Goal: Task Accomplishment & Management: Manage account settings

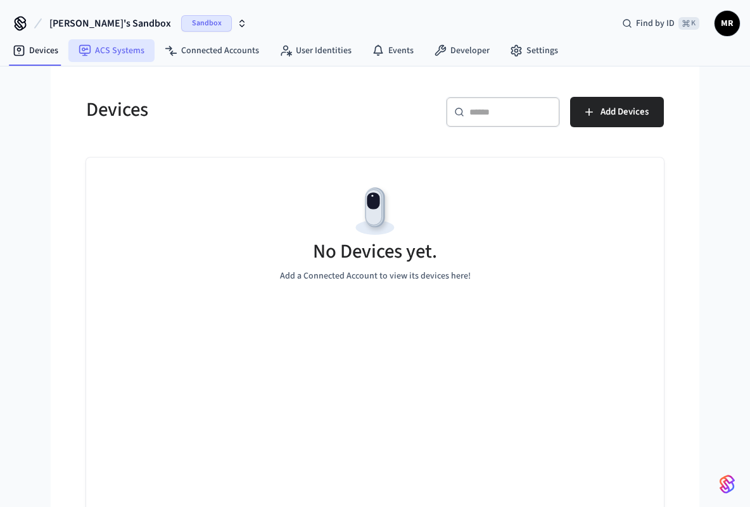
click at [136, 56] on link "ACS Systems" at bounding box center [111, 50] width 86 height 23
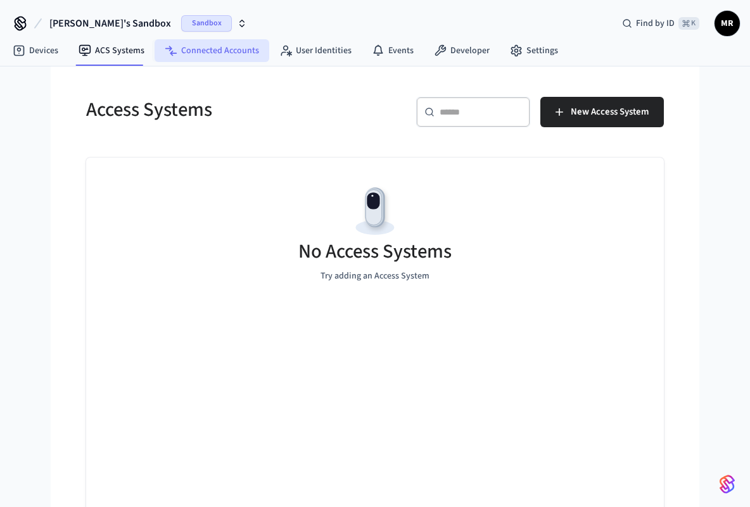
click at [184, 54] on link "Connected Accounts" at bounding box center [212, 50] width 115 height 23
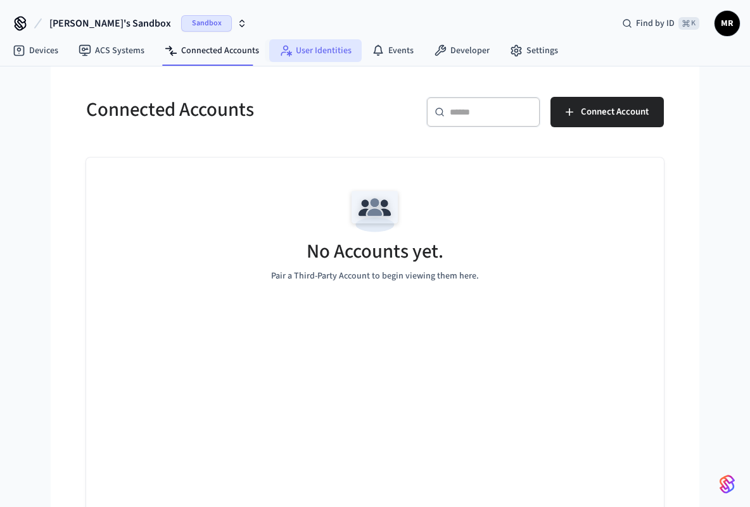
click at [303, 56] on link "User Identities" at bounding box center [315, 50] width 92 height 23
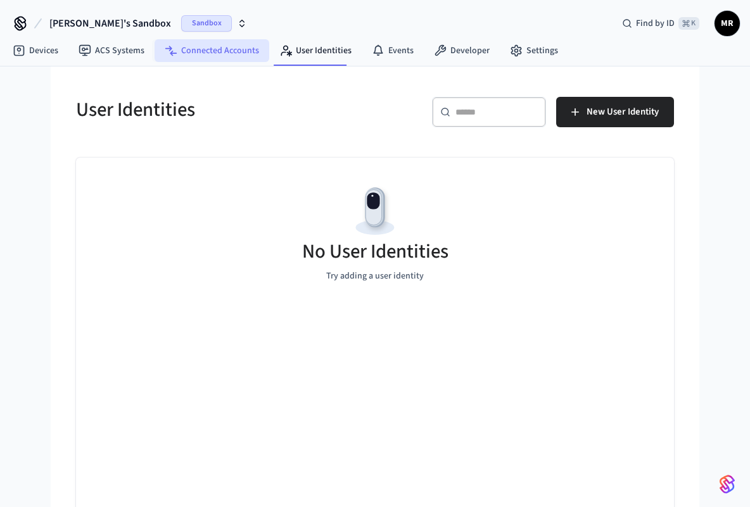
click at [193, 47] on link "Connected Accounts" at bounding box center [212, 50] width 115 height 23
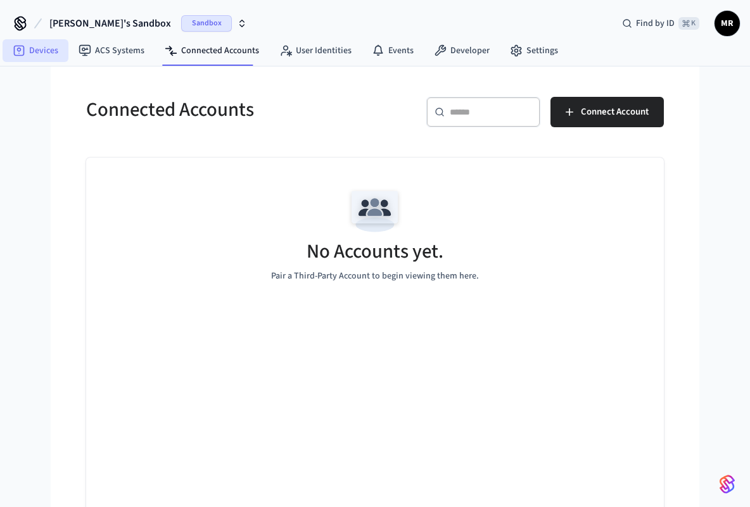
click at [42, 51] on link "Devices" at bounding box center [36, 50] width 66 height 23
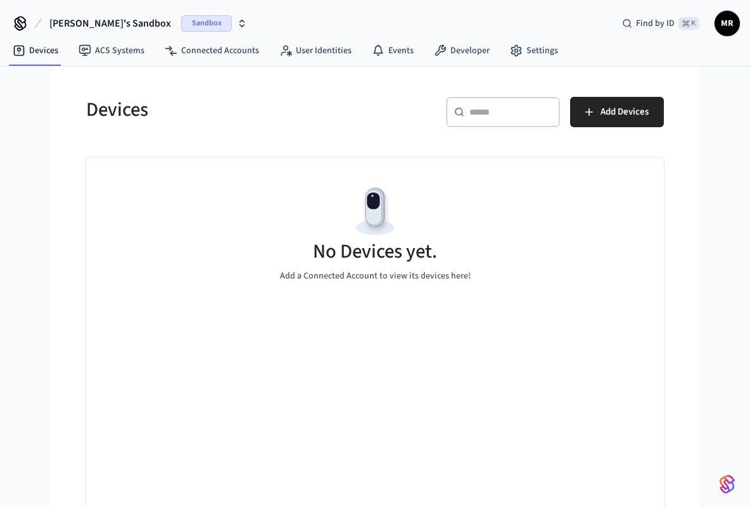
click at [240, 26] on icon "button" at bounding box center [242, 26] width 4 height 2
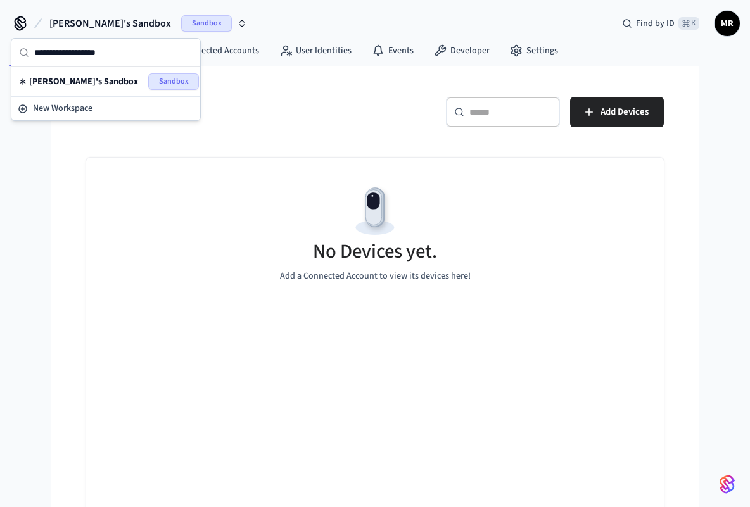
click at [232, 28] on div "[PERSON_NAME]'s Sandbox Sandbox Find by ID ⌘ K MR" at bounding box center [375, 18] width 750 height 37
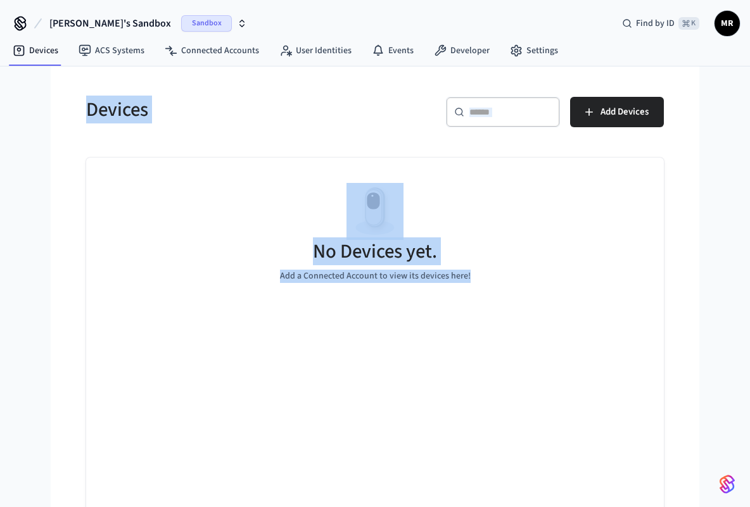
copy div "Devices ​ ​ Add Devices No Devices yet. Add a Connected Account to view its dev…"
drag, startPoint x: 481, startPoint y: 283, endPoint x: 72, endPoint y: 106, distance: 446.1
click at [76, 106] on div "Devices ​ ​ Add Devices No Devices yet. Add a Connected Account to view its dev…" at bounding box center [375, 297] width 598 height 431
click at [392, 249] on h5 "No Devices yet." at bounding box center [375, 252] width 124 height 26
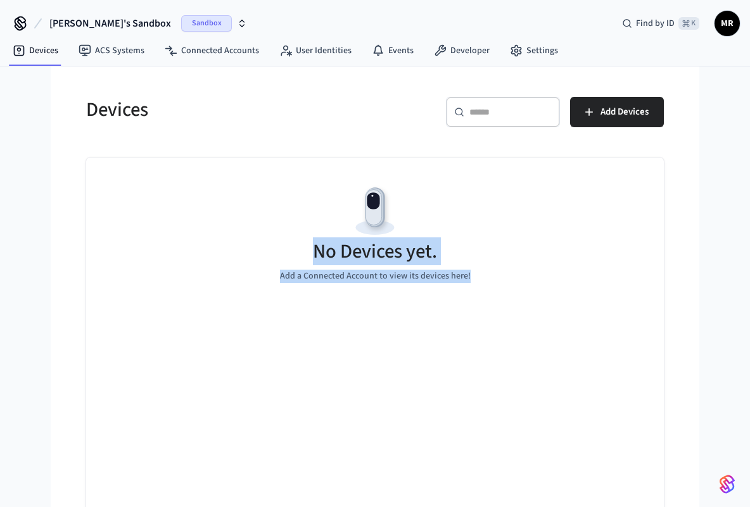
copy div "No Devices yet. Add a Connected Account to view its devices here!"
drag, startPoint x: 476, startPoint y: 276, endPoint x: 314, endPoint y: 249, distance: 164.3
click at [314, 249] on div "No Devices yet. Add a Connected Account to view its devices here!" at bounding box center [375, 233] width 578 height 151
click at [436, 264] on h5 "No Devices yet." at bounding box center [375, 252] width 124 height 26
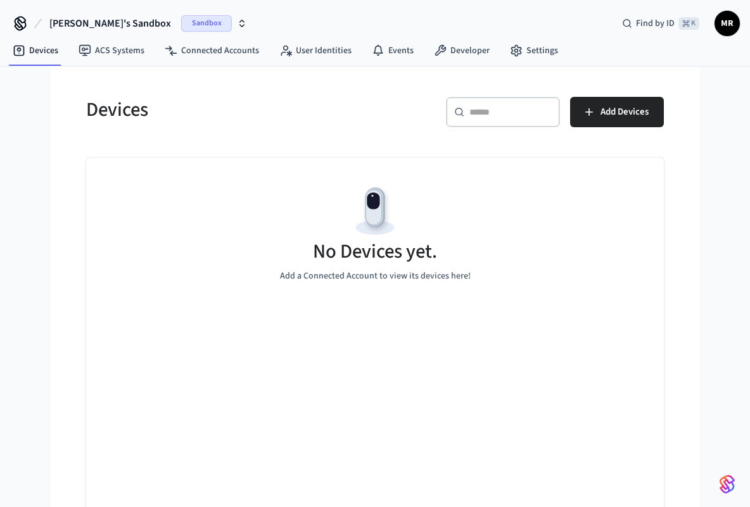
click at [731, 31] on span "MR" at bounding box center [727, 23] width 23 height 23
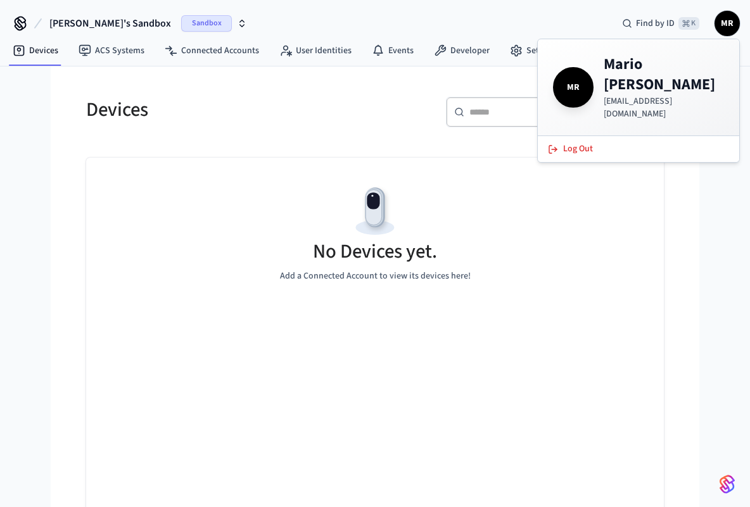
click at [87, 199] on div "No Devices yet. Add a Connected Account to view its devices here!" at bounding box center [375, 233] width 578 height 151
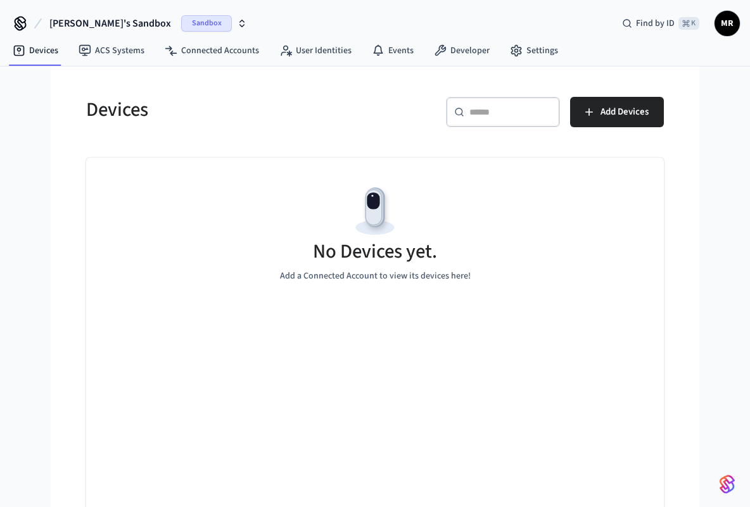
click at [237, 22] on icon "button" at bounding box center [242, 23] width 10 height 10
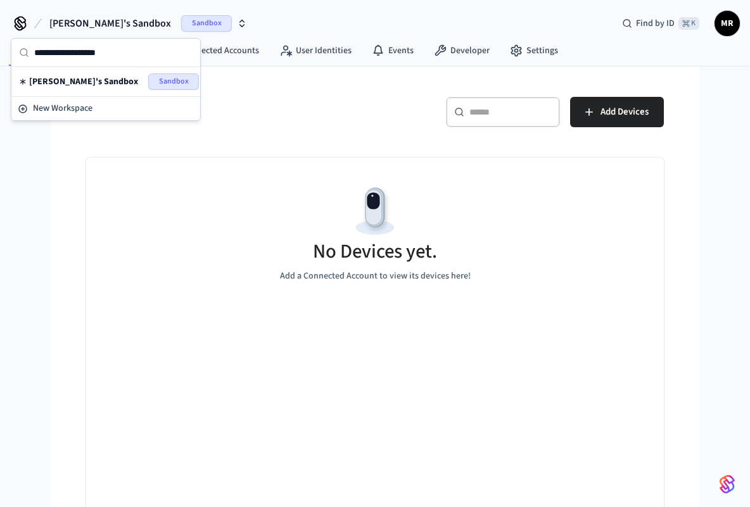
click at [28, 232] on div "[PERSON_NAME]'s Sandbox Sandbox Find by ID ⌘ K MR Devices ACS Systems Connected…" at bounding box center [375, 256] width 750 height 513
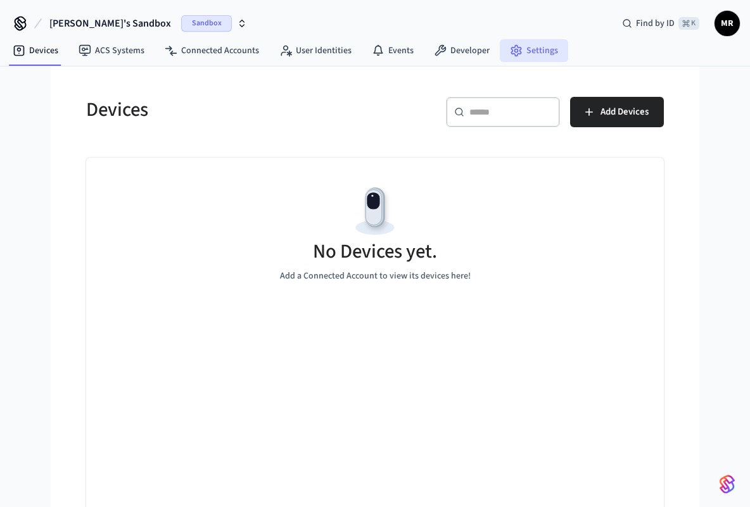
click at [542, 61] on link "Settings" at bounding box center [534, 50] width 68 height 23
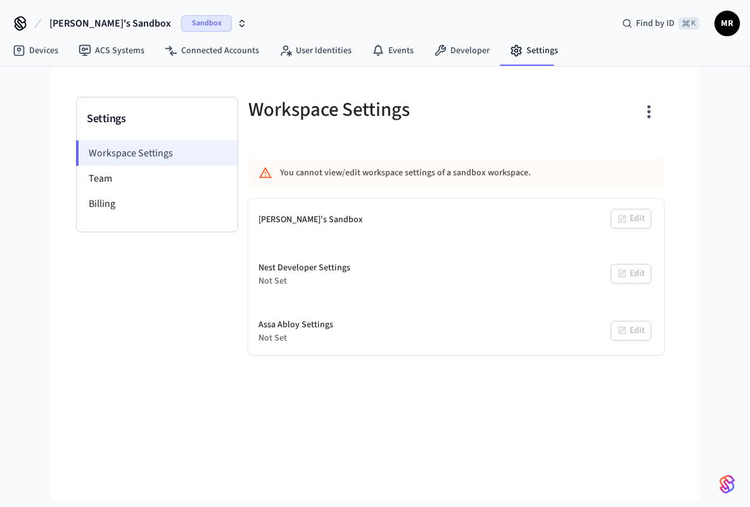
click at [145, 162] on li "Workspace Settings" at bounding box center [157, 153] width 162 height 25
click at [647, 109] on icon "button" at bounding box center [649, 112] width 20 height 20
click at [462, 140] on div at bounding box center [375, 253] width 750 height 507
click at [306, 326] on div "Assa Abloy Settings" at bounding box center [295, 325] width 75 height 13
click at [286, 262] on div "Nest Developer Settings" at bounding box center [304, 268] width 92 height 13
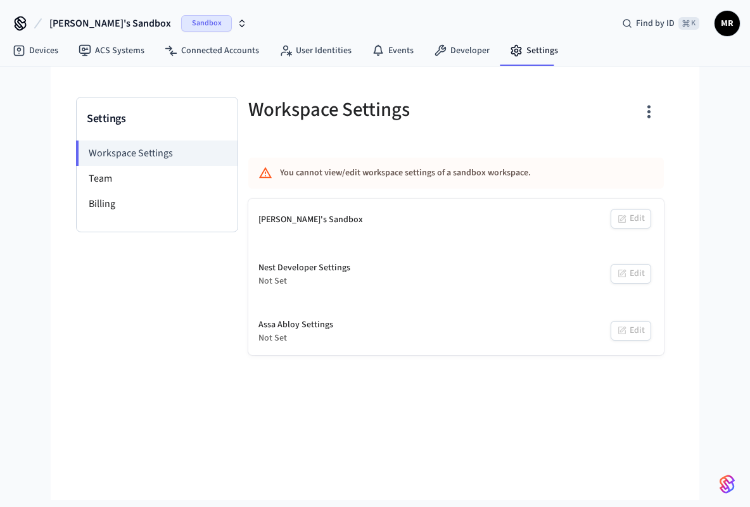
click at [237, 18] on icon "button" at bounding box center [242, 23] width 10 height 10
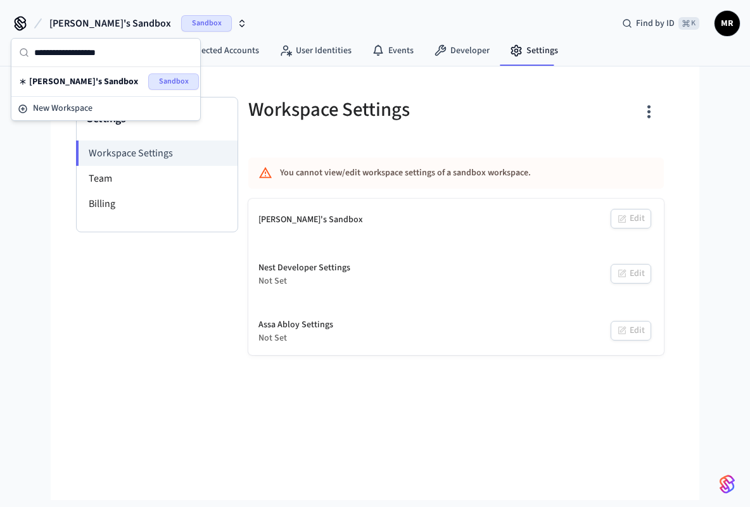
click at [92, 345] on div "Settings Workspace Settings Team Billing" at bounding box center [157, 226] width 162 height 258
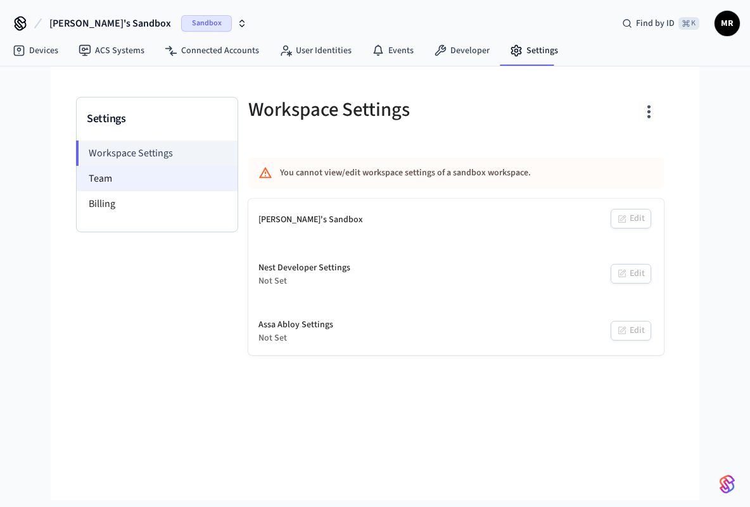
click at [105, 179] on li "Team" at bounding box center [157, 178] width 161 height 25
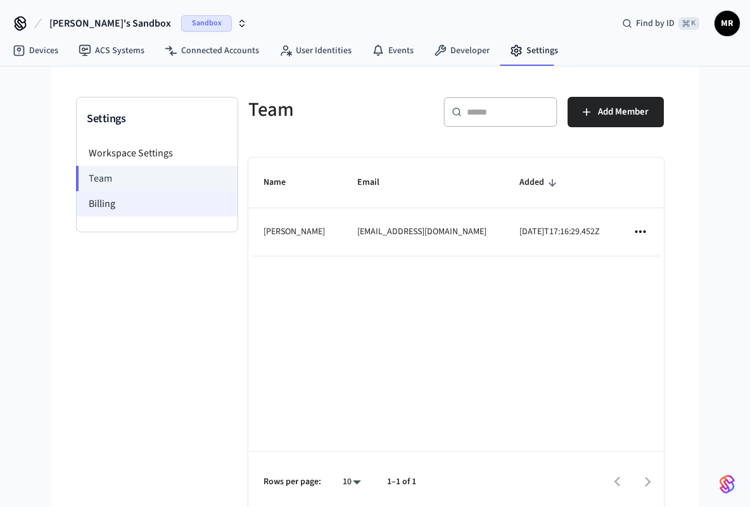
click at [105, 206] on li "Billing" at bounding box center [157, 203] width 161 height 25
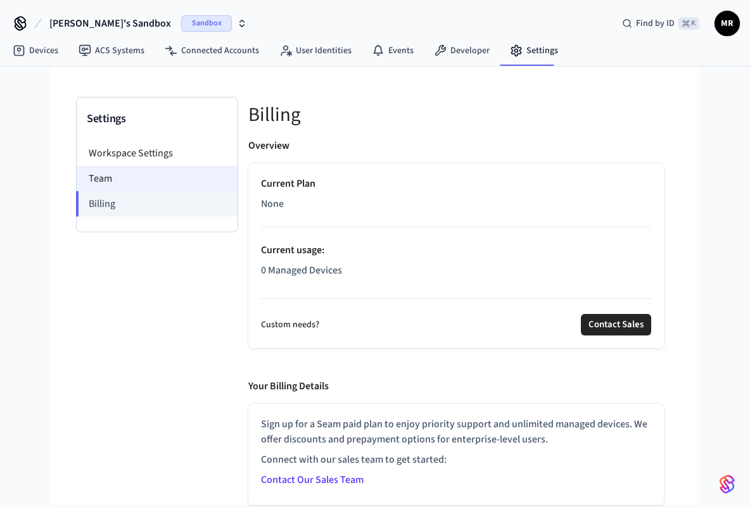
click at [142, 189] on li "Team" at bounding box center [157, 178] width 161 height 25
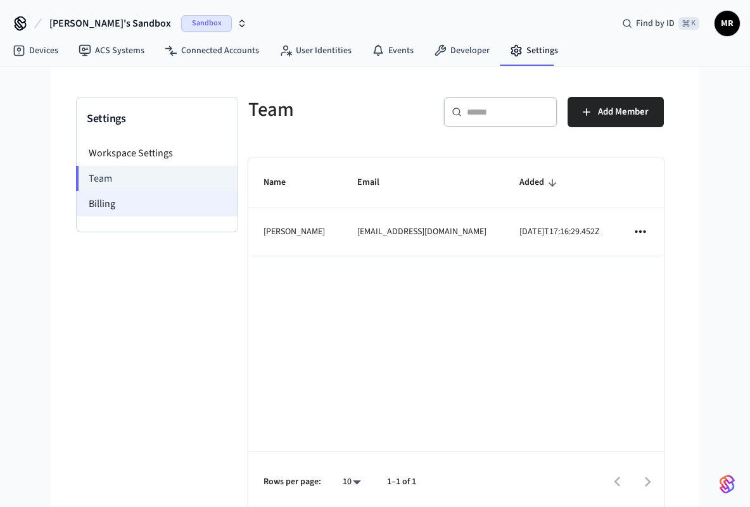
click at [151, 215] on li "Billing" at bounding box center [157, 203] width 161 height 25
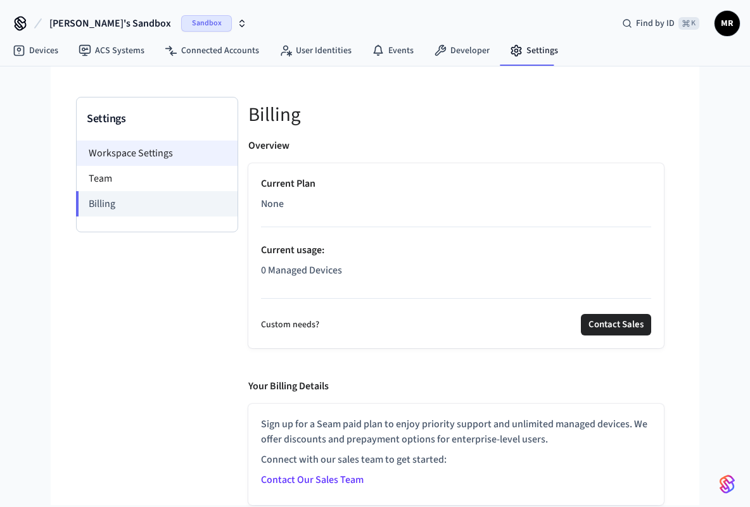
click at [143, 155] on li "Workspace Settings" at bounding box center [157, 153] width 161 height 25
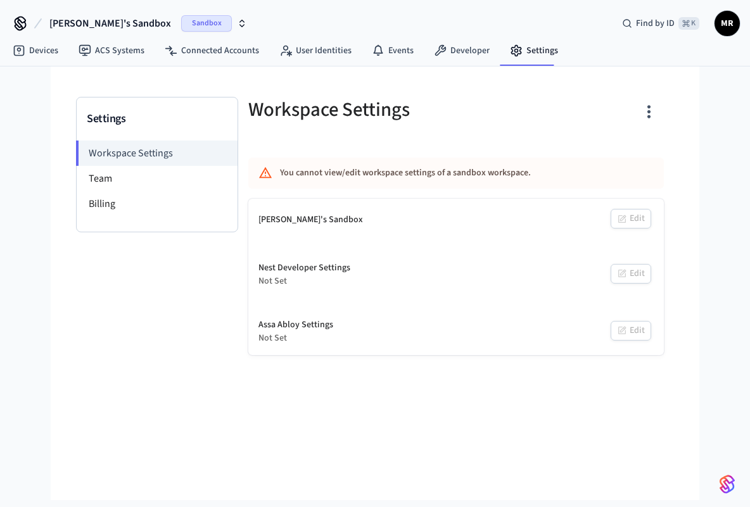
click at [305, 226] on div "[PERSON_NAME]'s Sandbox" at bounding box center [310, 219] width 105 height 13
click at [451, 53] on link "Developer" at bounding box center [462, 50] width 76 height 23
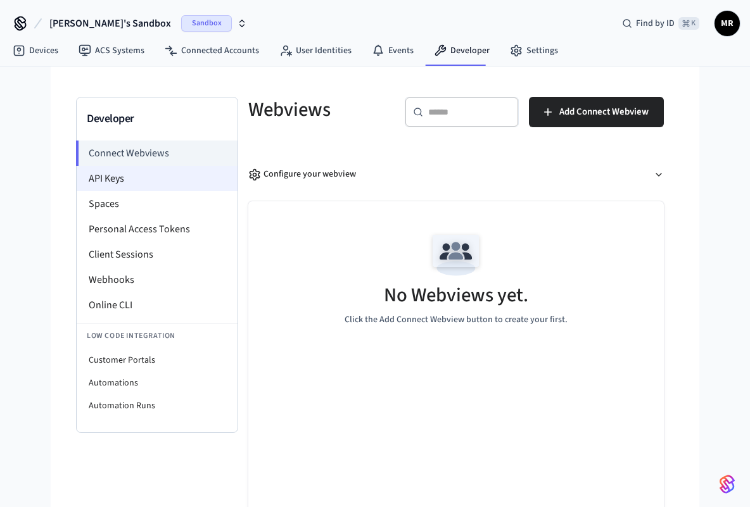
click at [125, 177] on li "API Keys" at bounding box center [157, 178] width 161 height 25
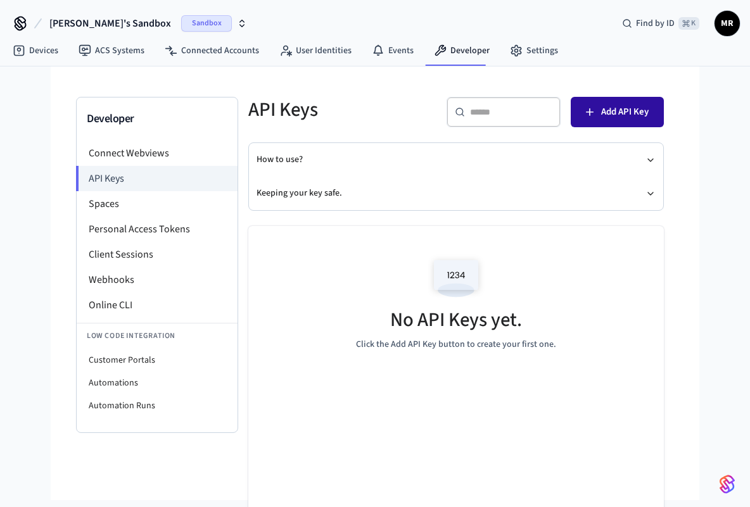
click at [618, 115] on span "Add API Key" at bounding box center [625, 112] width 48 height 16
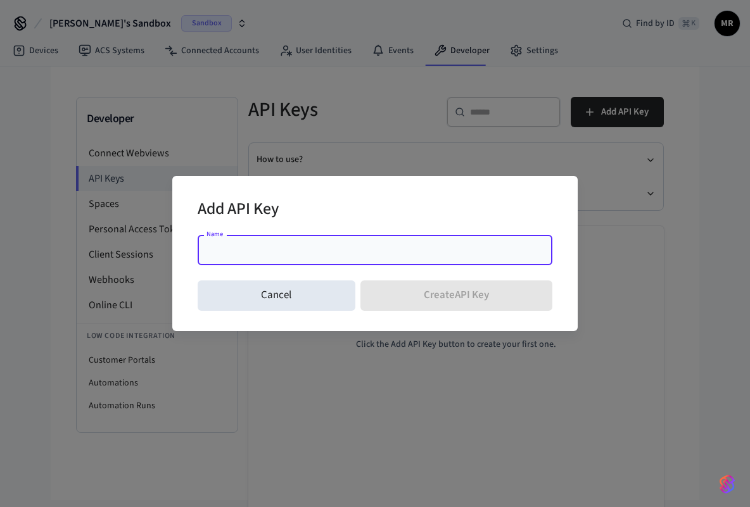
paste input "**********"
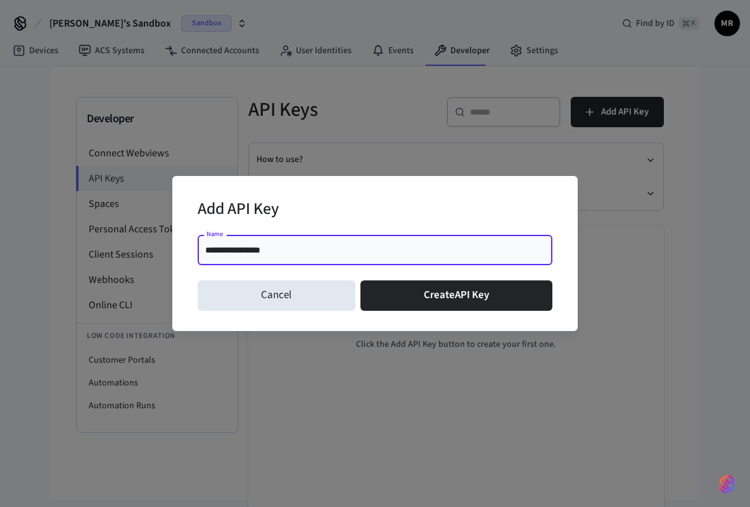
click at [266, 253] on input "**********" at bounding box center [375, 250] width 340 height 13
type input "******"
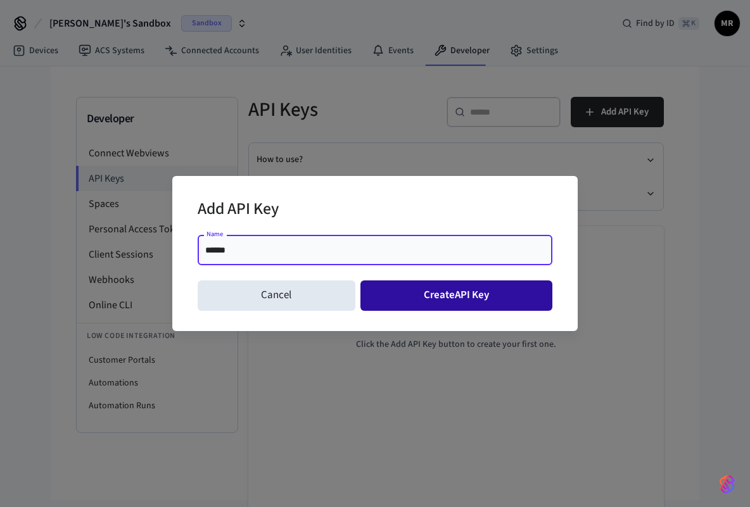
click at [412, 295] on button "Create API Key" at bounding box center [456, 296] width 193 height 30
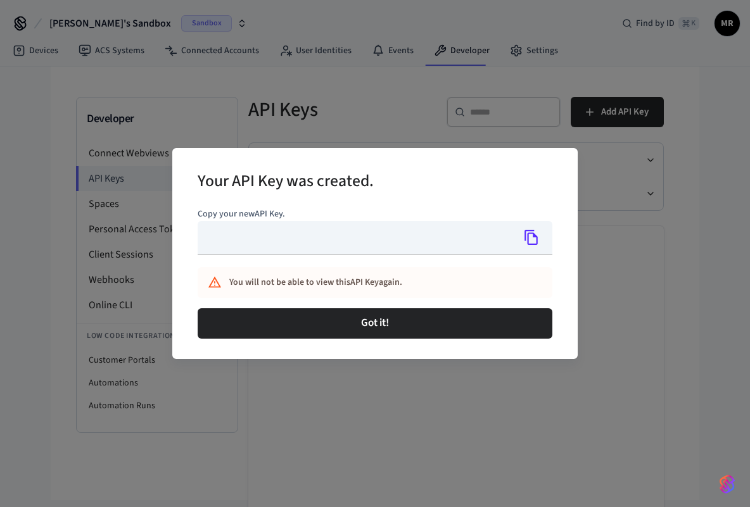
type input "**********"
click at [537, 237] on icon "Copy" at bounding box center [531, 237] width 13 height 15
click at [529, 238] on icon "Copy" at bounding box center [531, 237] width 16 height 16
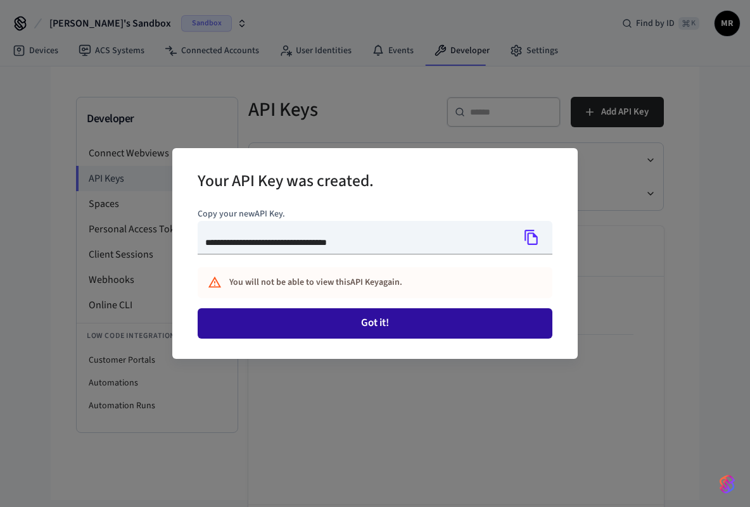
click at [419, 322] on button "Got it!" at bounding box center [375, 323] width 355 height 30
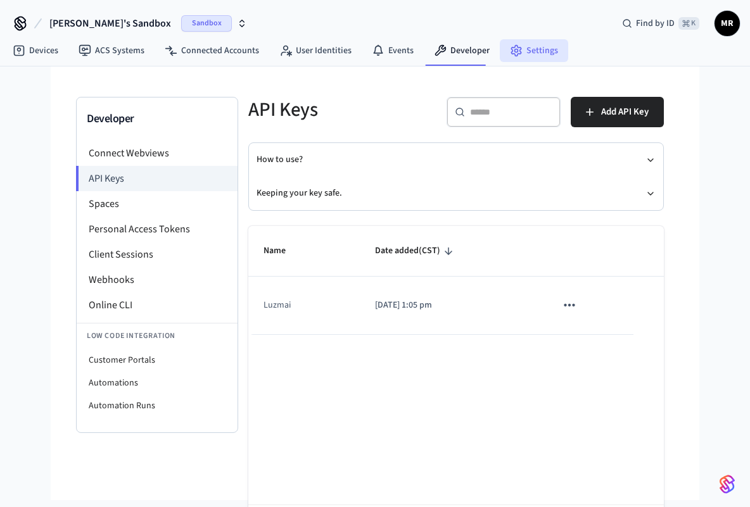
click at [533, 60] on link "Settings" at bounding box center [534, 50] width 68 height 23
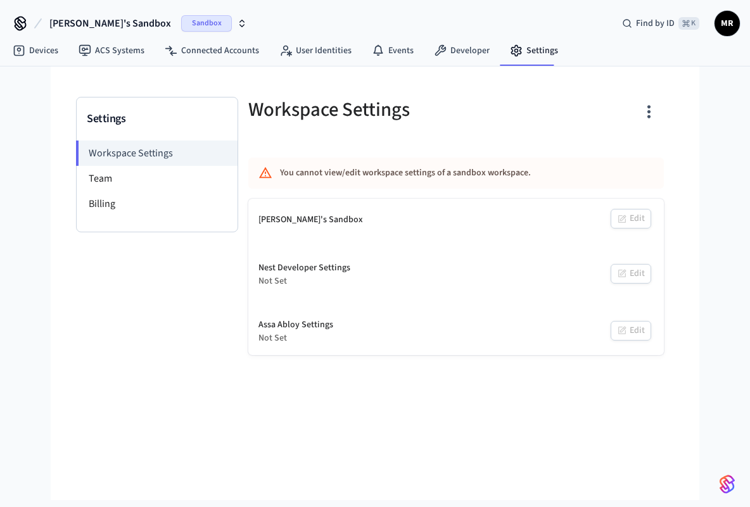
click at [643, 117] on icon "button" at bounding box center [649, 112] width 20 height 20
click at [477, 124] on div at bounding box center [375, 253] width 750 height 507
